Goal: Task Accomplishment & Management: Use online tool/utility

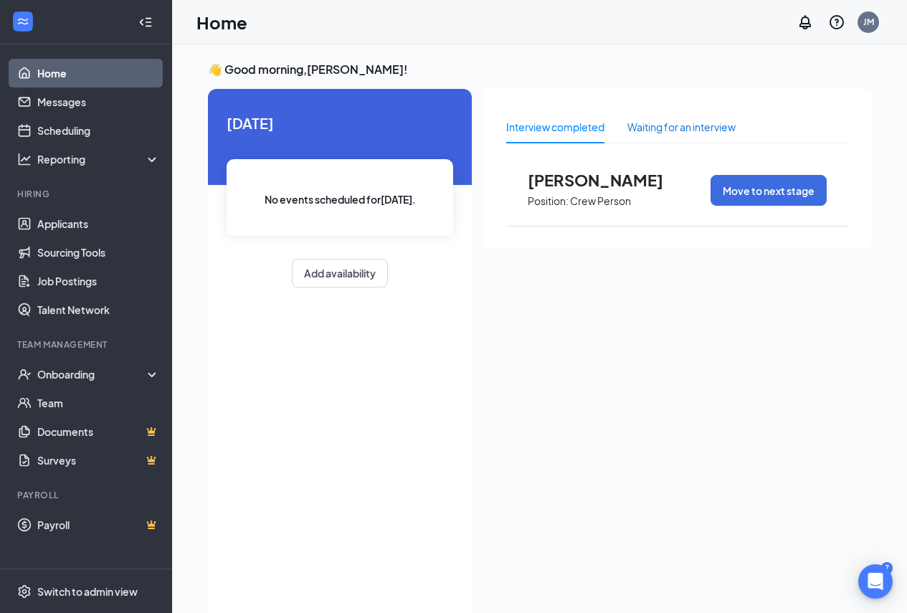
click at [683, 130] on div "Waiting for an interview" at bounding box center [681, 127] width 108 height 16
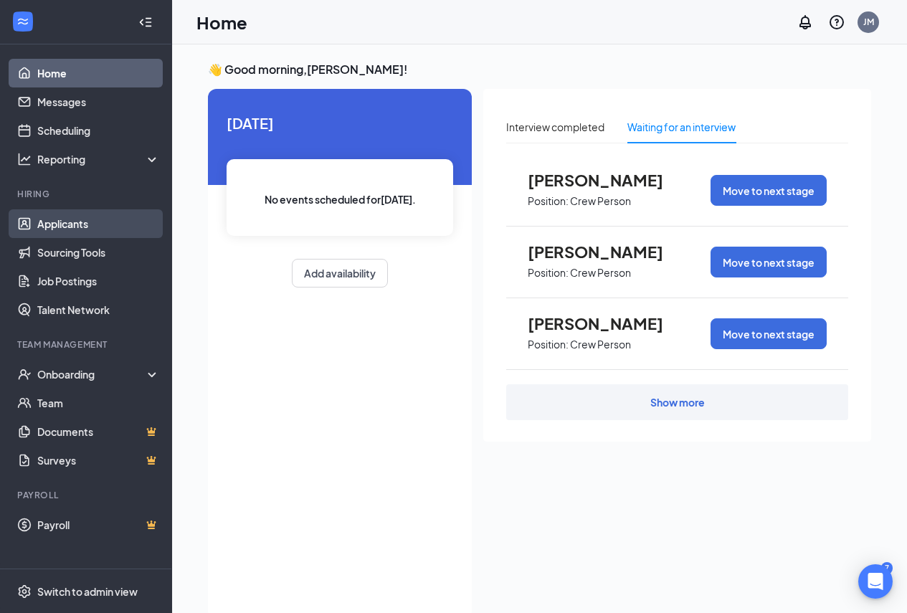
click at [89, 218] on link "Applicants" at bounding box center [98, 223] width 123 height 29
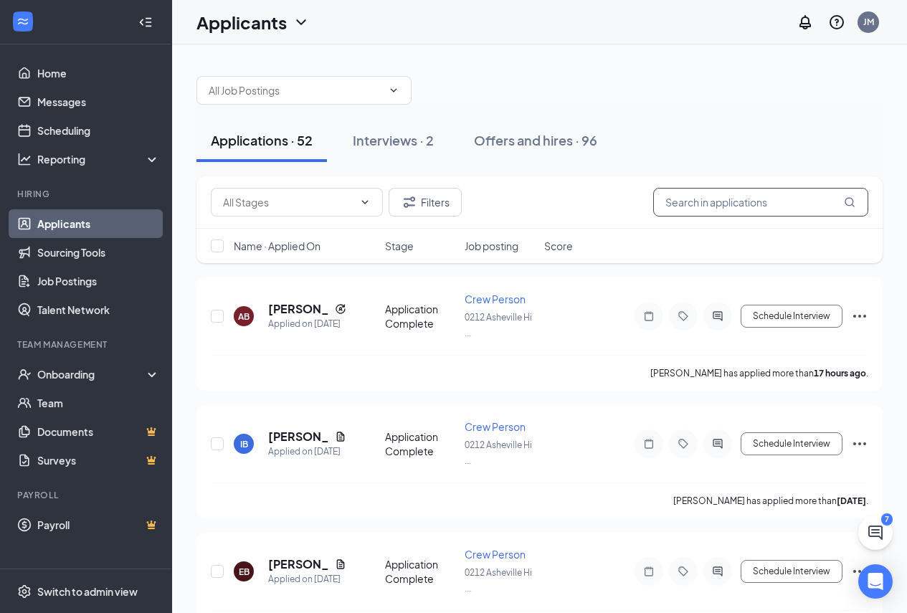
click at [717, 201] on input "text" at bounding box center [760, 202] width 215 height 29
type input "s"
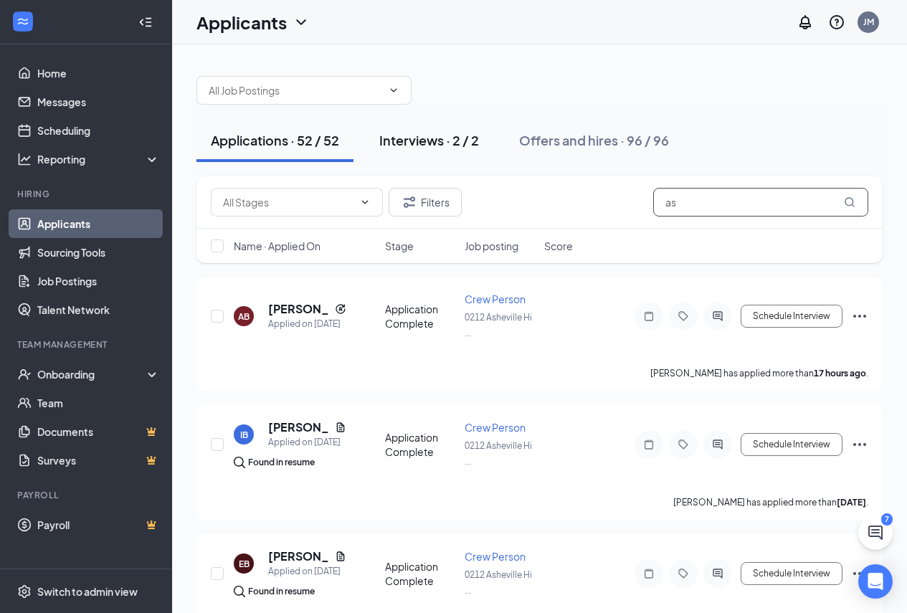
type input "as"
click at [409, 138] on div "Interviews · 2 / 2" at bounding box center [429, 140] width 100 height 18
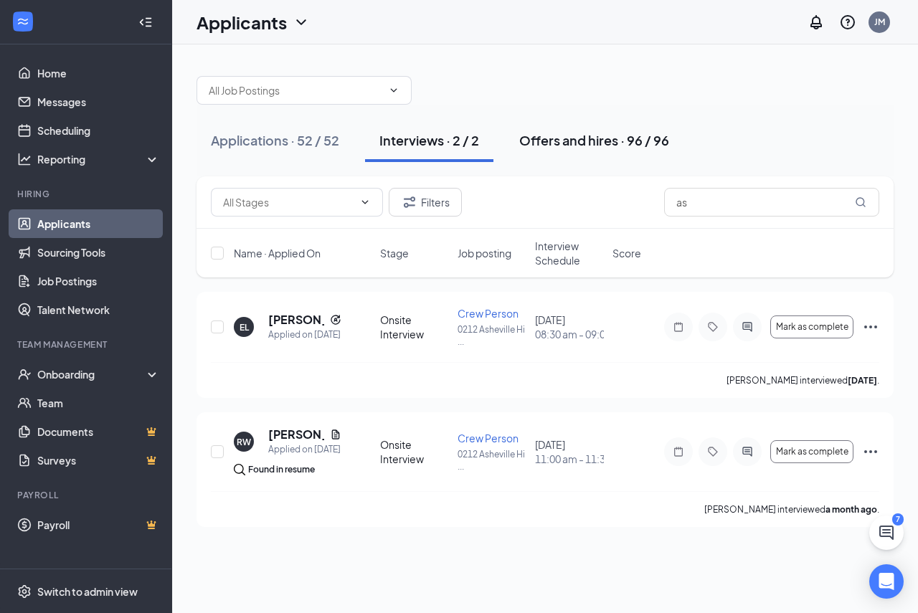
click at [596, 136] on div "Offers and hires · 96 / 96" at bounding box center [594, 140] width 150 height 18
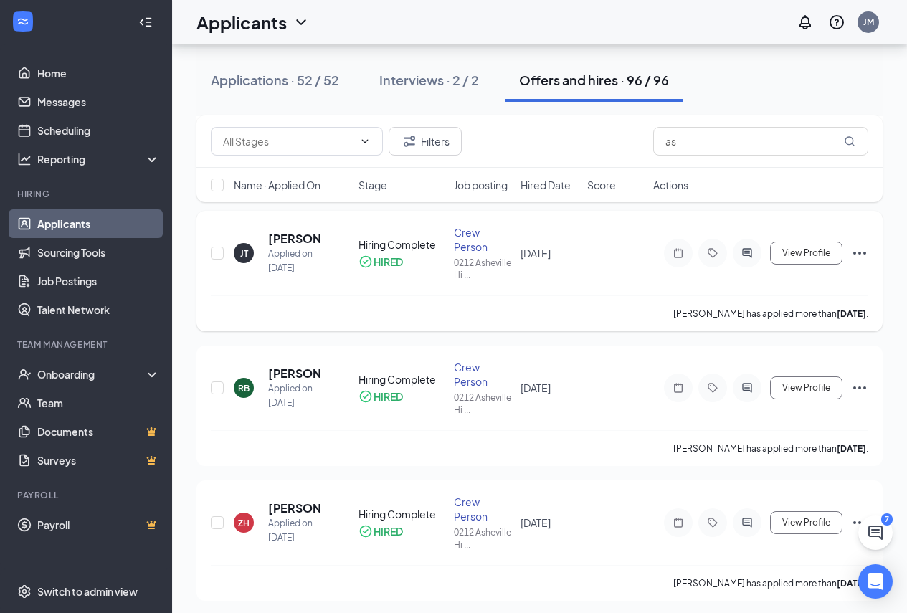
scroll to position [3227, 0]
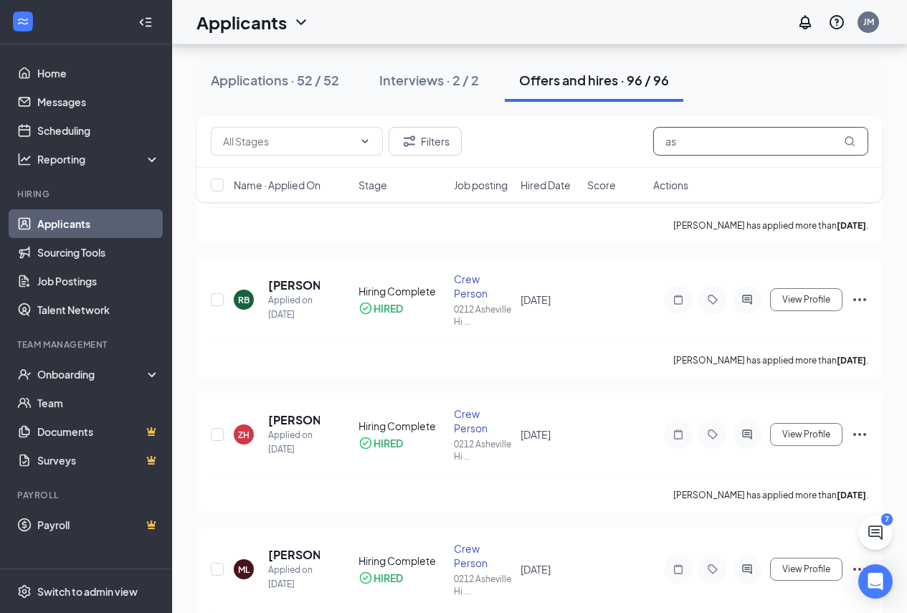
click at [690, 145] on input "as" at bounding box center [760, 141] width 215 height 29
type input "a"
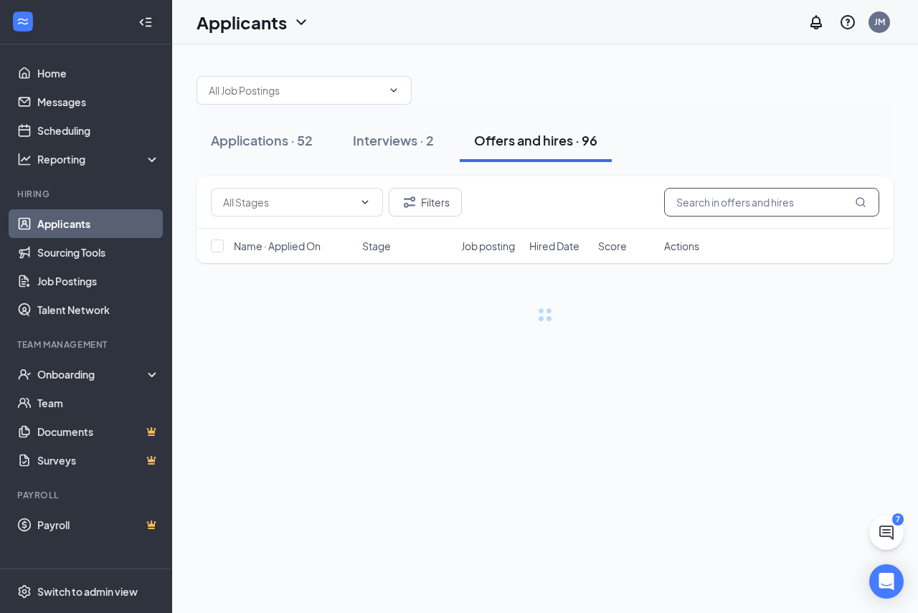
type input "A"
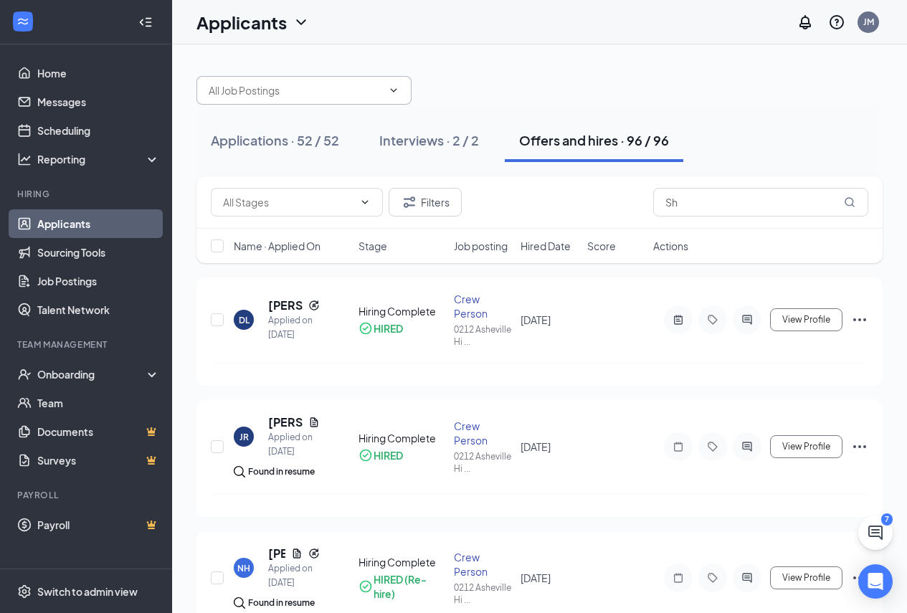
click at [392, 90] on icon "ChevronDown" at bounding box center [394, 90] width 6 height 4
click at [360, 200] on icon "ChevronDown" at bounding box center [364, 201] width 11 height 11
click at [709, 206] on input "Sh" at bounding box center [760, 202] width 215 height 29
type input "S"
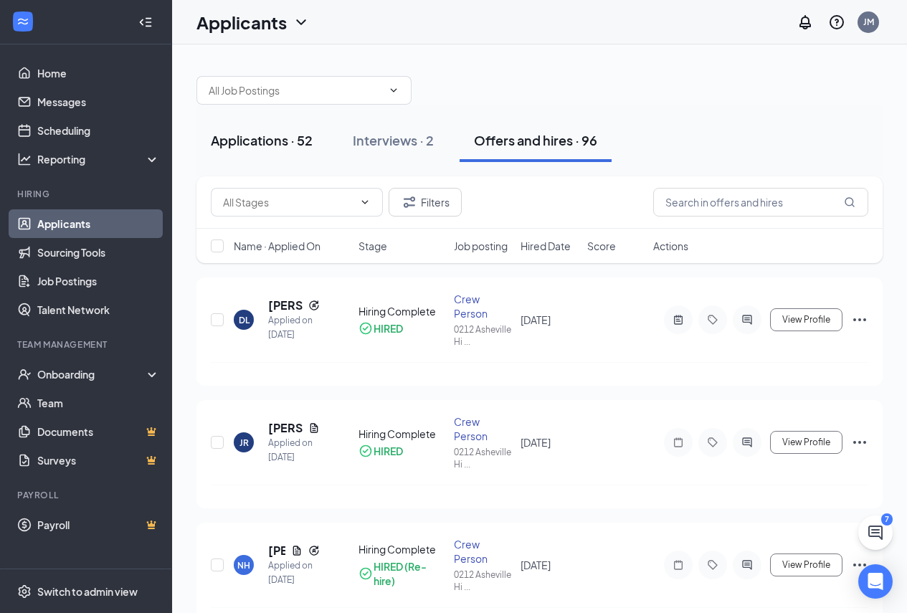
click at [288, 142] on div "Applications · 52" at bounding box center [262, 140] width 102 height 18
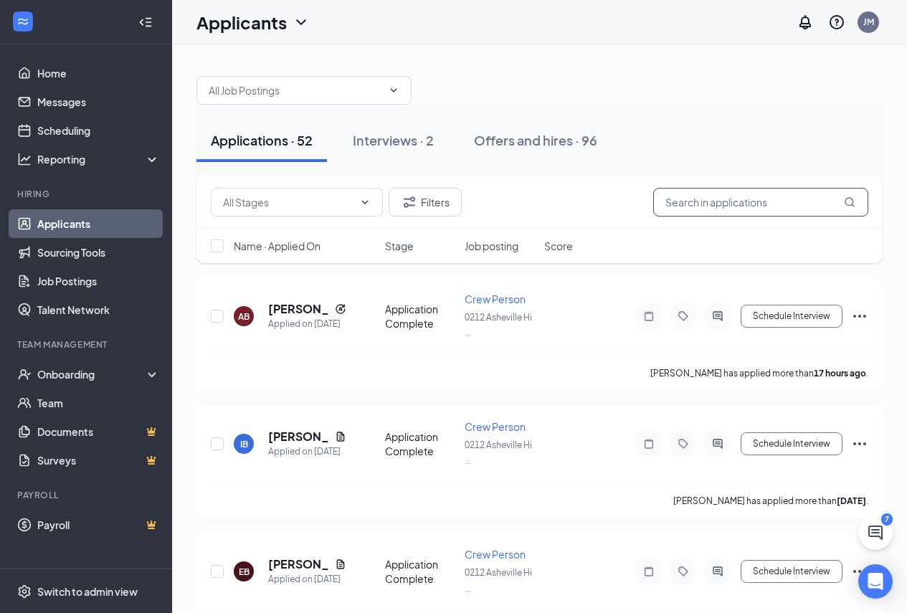
click at [665, 201] on input "text" at bounding box center [760, 202] width 215 height 29
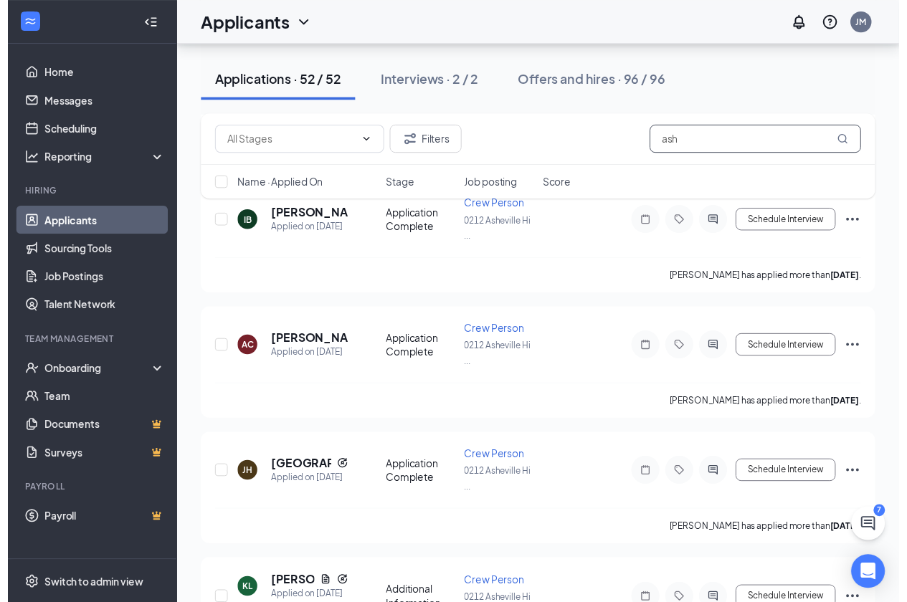
scroll to position [645, 0]
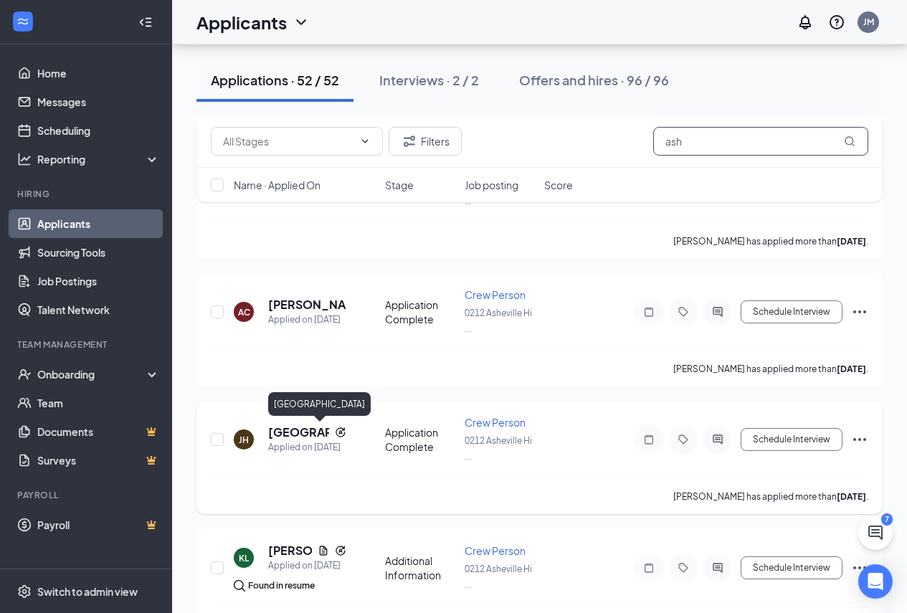
type input "ash"
click at [291, 427] on h5 "[GEOGRAPHIC_DATA]" at bounding box center [298, 432] width 61 height 16
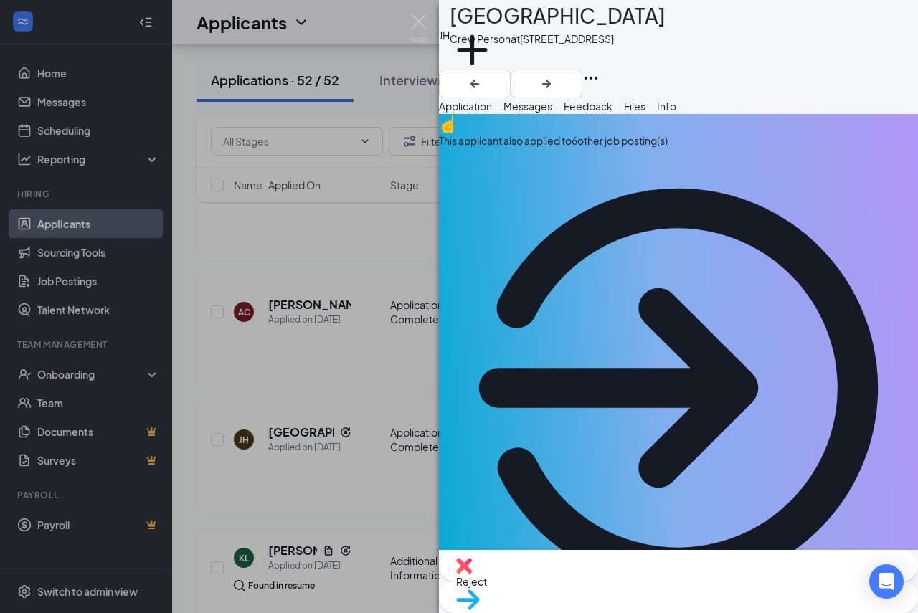
click at [361, 373] on div "[PERSON_NAME] [PERSON_NAME] Crew Person at [STREET_ADDRESS] Add a tag Applicati…" at bounding box center [459, 306] width 918 height 613
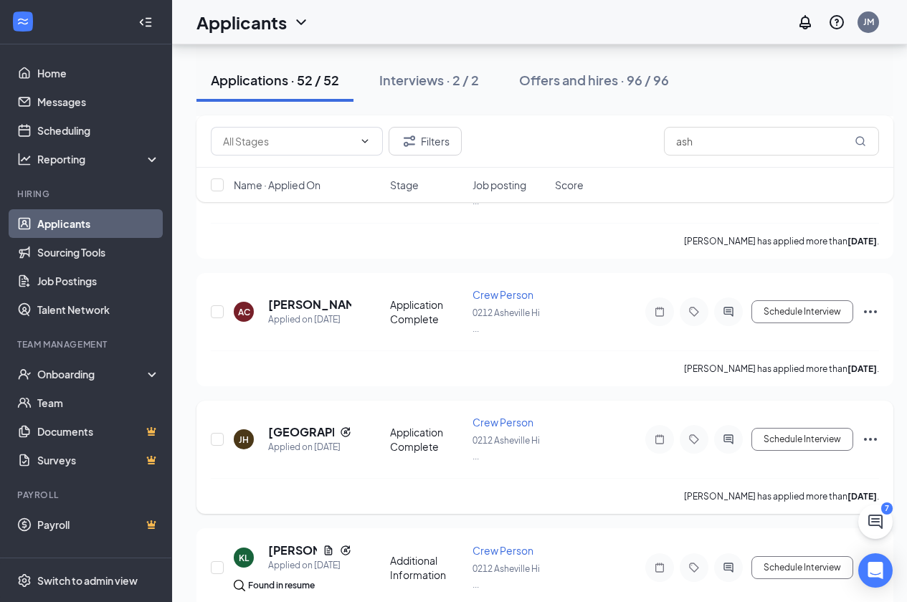
click at [868, 441] on icon "Ellipses" at bounding box center [870, 439] width 17 height 17
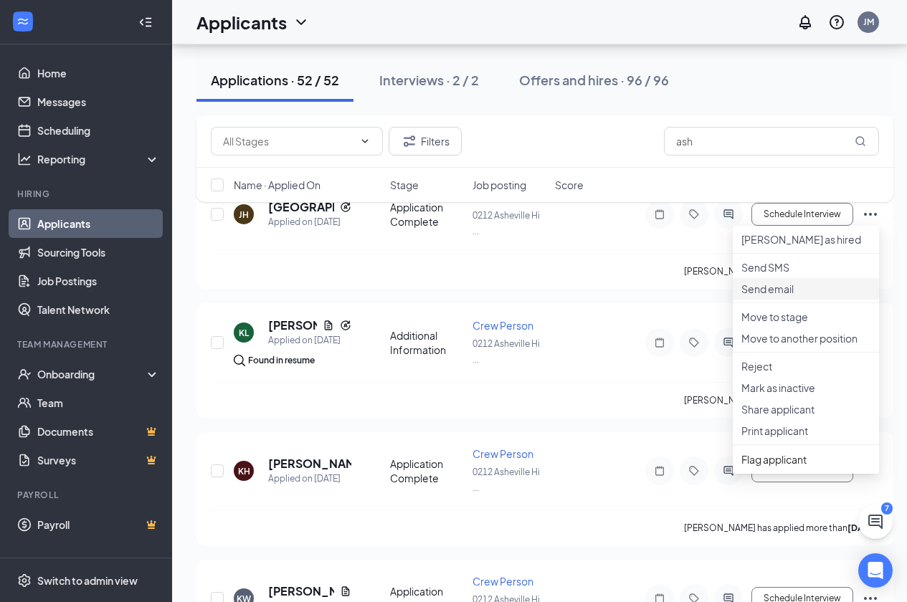
scroll to position [932, 0]
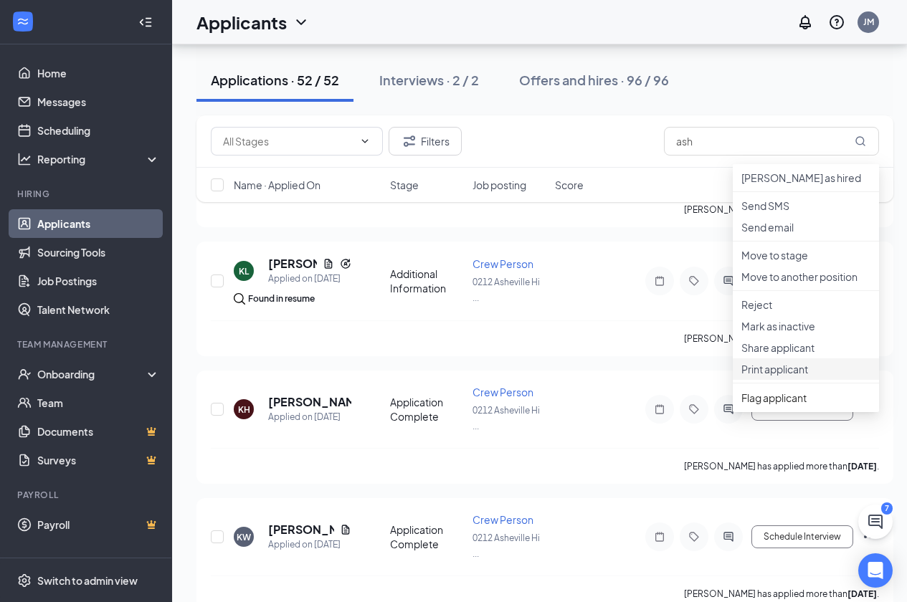
click at [784, 376] on p "Print applicant" at bounding box center [805, 369] width 129 height 14
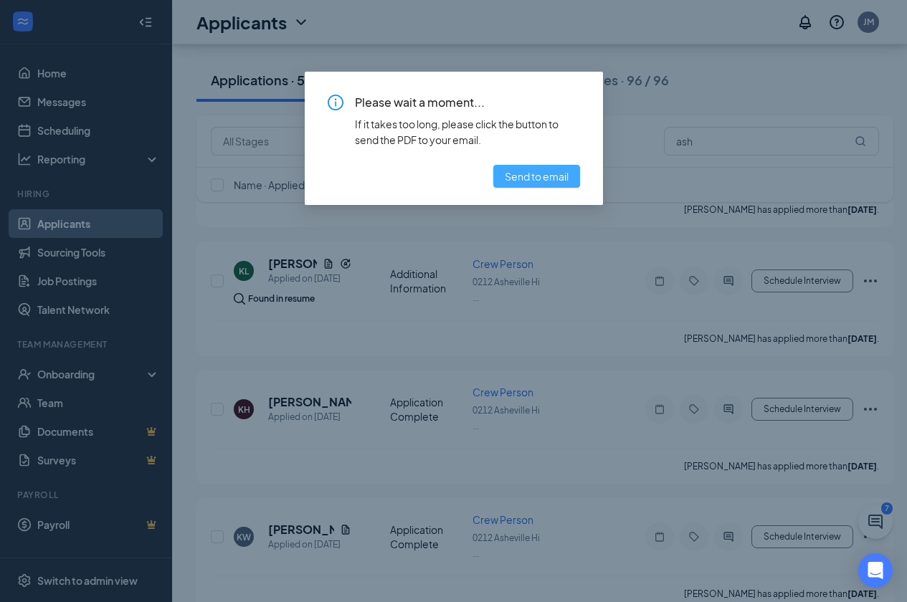
click at [546, 175] on span "Send to email" at bounding box center [537, 176] width 64 height 16
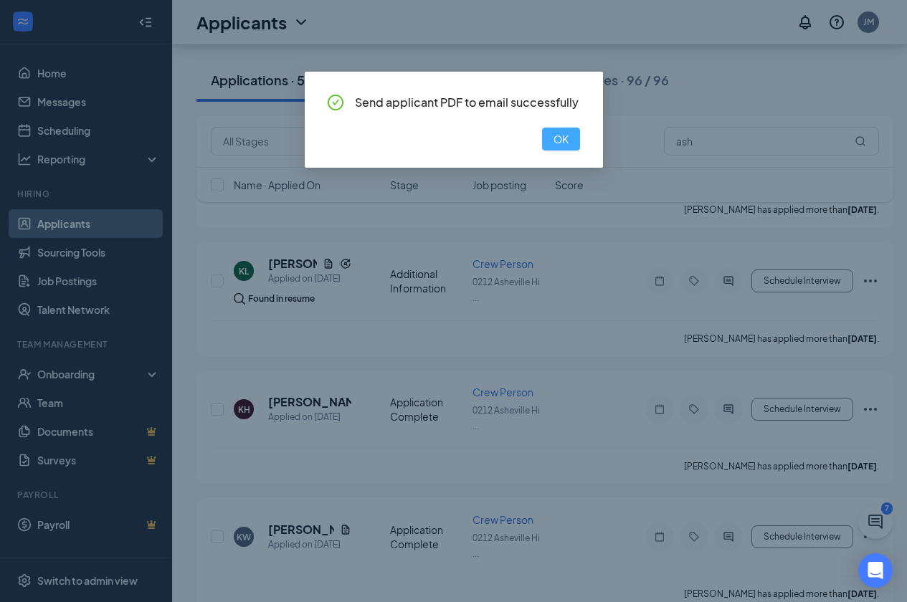
click at [554, 138] on span "OK" at bounding box center [561, 139] width 15 height 16
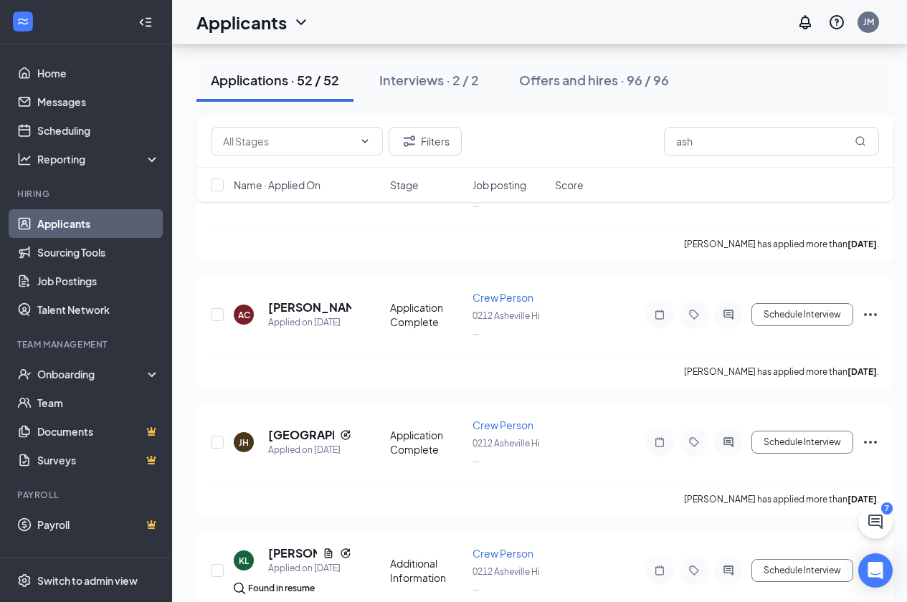
scroll to position [645, 0]
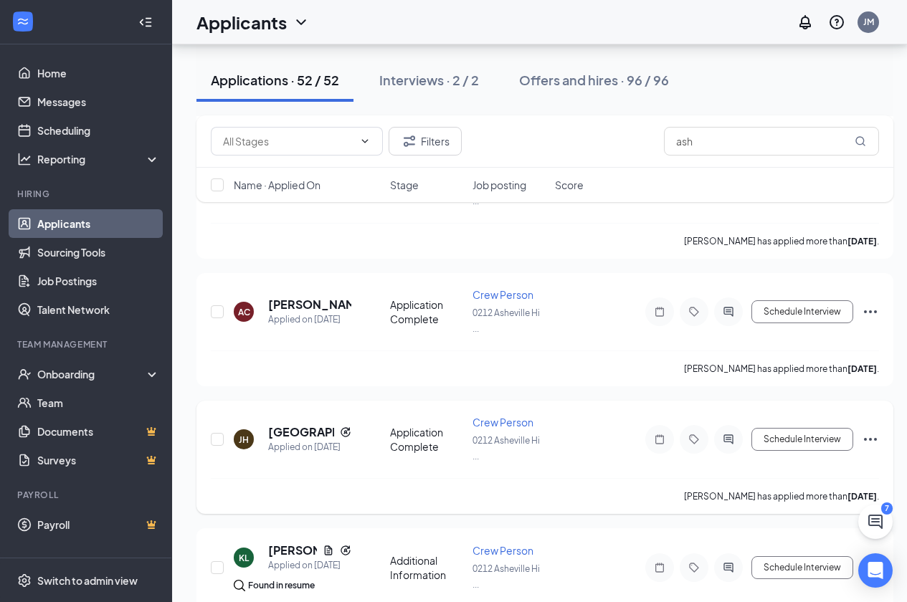
click at [873, 435] on icon "Ellipses" at bounding box center [870, 439] width 17 height 17
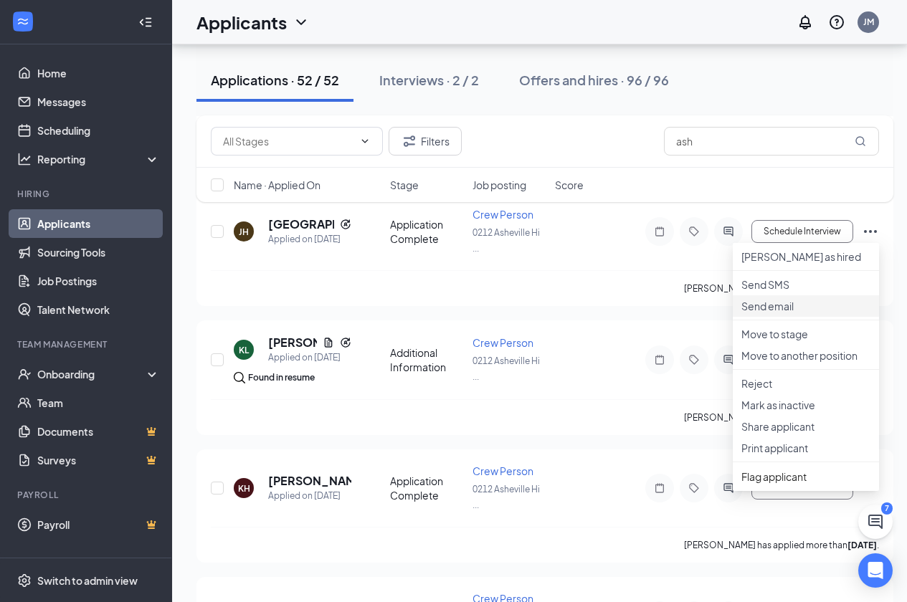
scroll to position [860, 0]
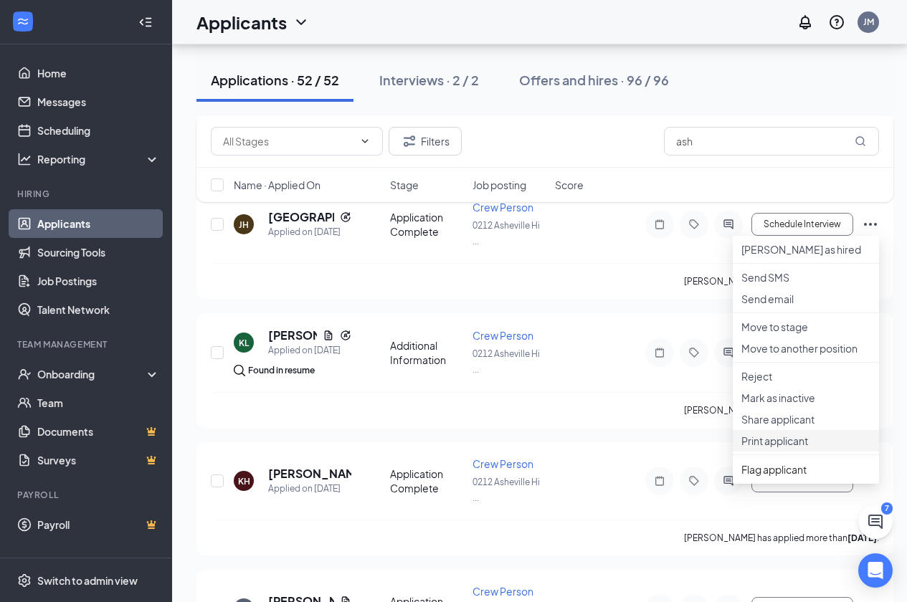
click at [785, 448] on p "Print applicant" at bounding box center [805, 441] width 129 height 14
